Goal: Task Accomplishment & Management: Manage account settings

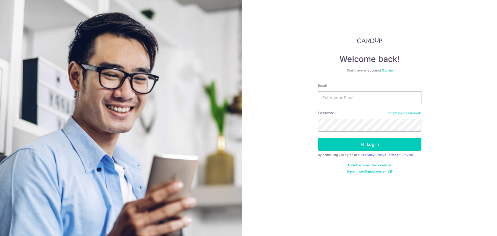
click at [341, 99] on input "Email" at bounding box center [370, 97] width 104 height 13
type input "[EMAIL_ADDRESS][DOMAIN_NAME]"
click at [318, 138] on button "Log in" at bounding box center [370, 144] width 104 height 13
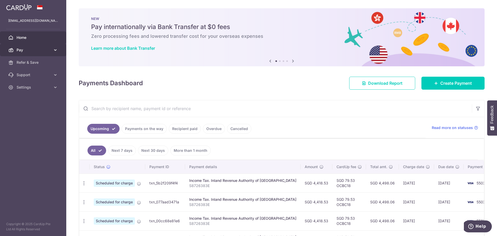
click at [27, 54] on link "Pay" at bounding box center [33, 50] width 66 height 12
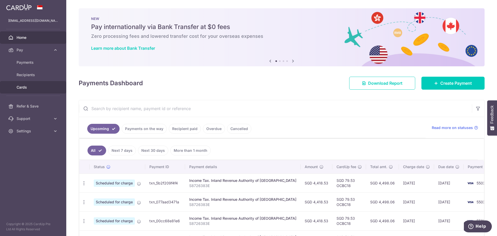
click at [26, 86] on span "Cards" at bounding box center [34, 87] width 34 height 5
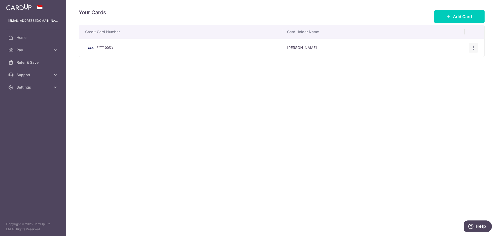
click at [475, 45] on div "View/Edit Delete" at bounding box center [474, 48] width 10 height 10
click at [473, 50] on icon "button" at bounding box center [473, 47] width 5 height 5
click at [458, 62] on span "View/Edit" at bounding box center [455, 62] width 35 height 6
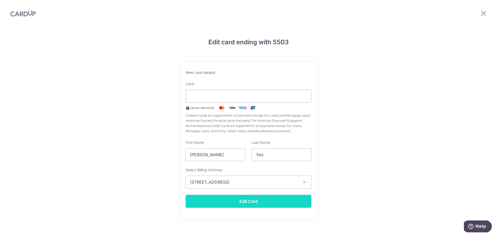
click at [289, 201] on button "Edit Card" at bounding box center [249, 201] width 126 height 13
